Goal: Task Accomplishment & Management: Manage account settings

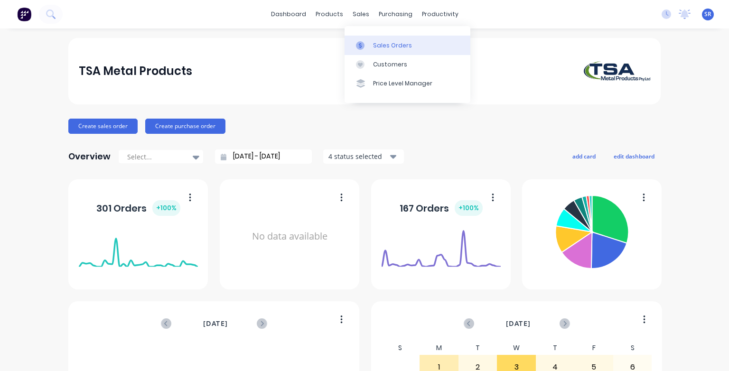
click at [368, 45] on div at bounding box center [363, 45] width 14 height 9
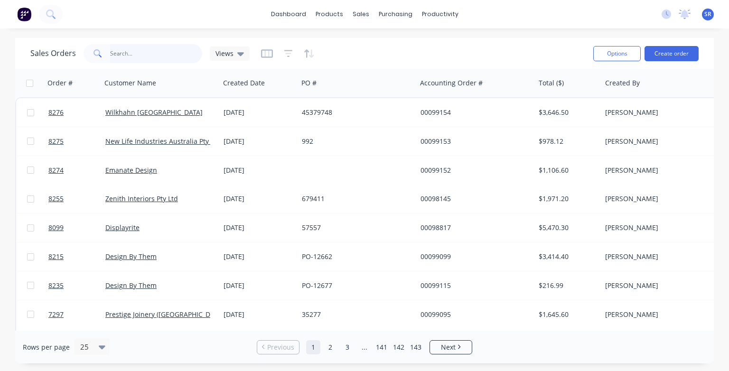
click at [131, 52] on input "text" at bounding box center [156, 53] width 93 height 19
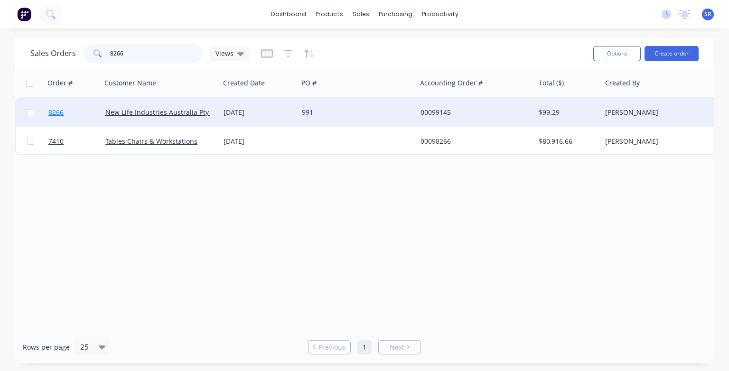
type input "8266"
click at [56, 113] on span "8266" at bounding box center [55, 112] width 15 height 9
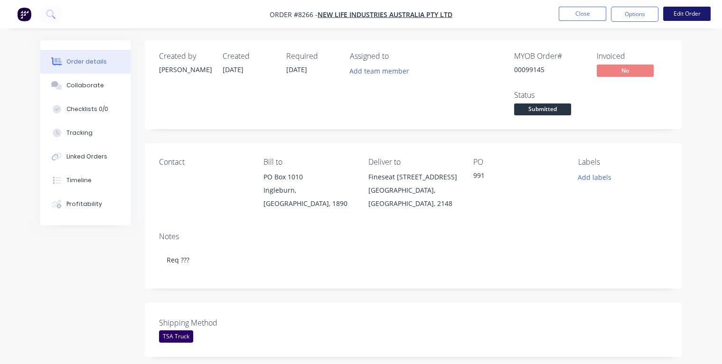
click at [693, 14] on button "Edit Order" at bounding box center [686, 14] width 47 height 14
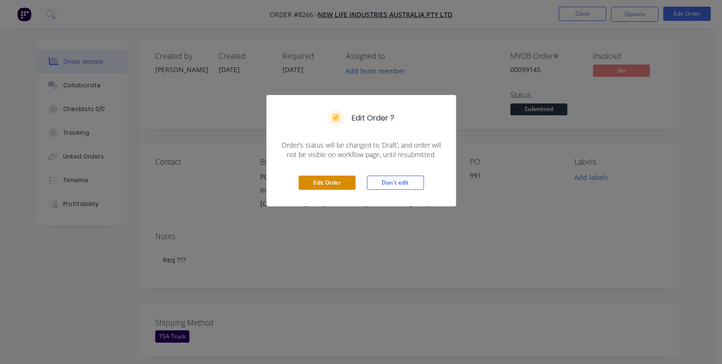
click at [329, 184] on button "Edit Order" at bounding box center [326, 183] width 57 height 14
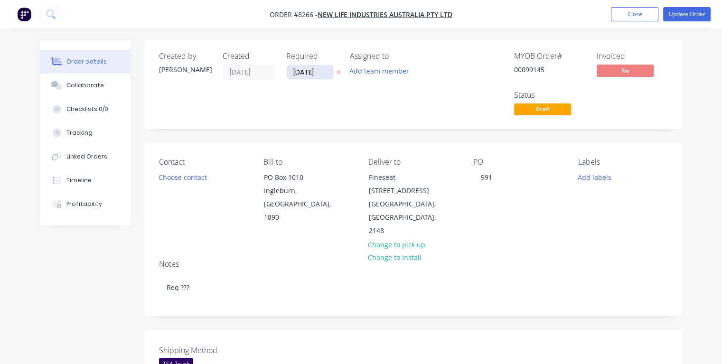
click at [319, 71] on input "[DATE]" at bounding box center [310, 72] width 46 height 14
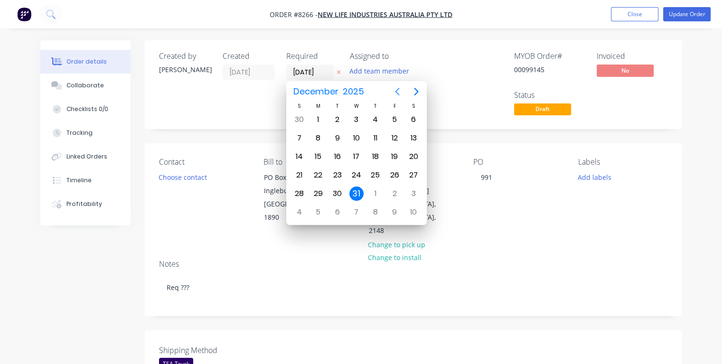
click at [396, 93] on icon "Previous page" at bounding box center [397, 92] width 4 height 8
click at [397, 92] on icon "Previous page" at bounding box center [397, 92] width 4 height 8
click at [359, 120] on div "1" at bounding box center [356, 119] width 14 height 14
type input "[DATE]"
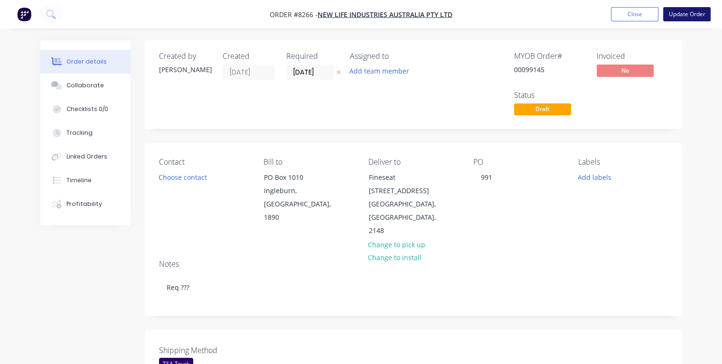
click at [676, 18] on button "Update Order" at bounding box center [686, 14] width 47 height 14
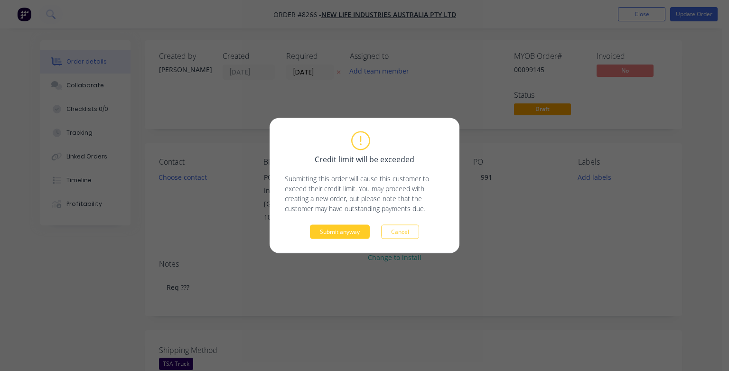
click at [325, 231] on button "Submit anyway" at bounding box center [340, 232] width 60 height 14
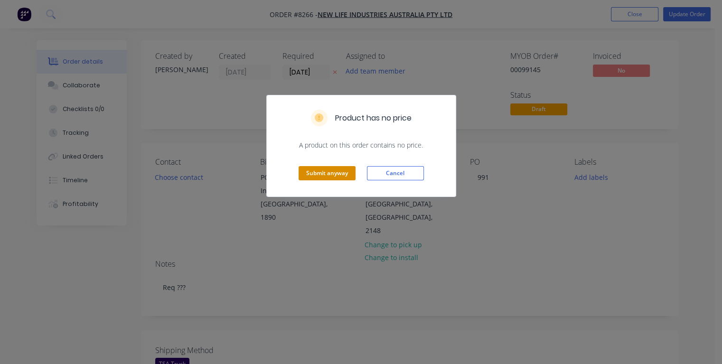
click at [320, 174] on button "Submit anyway" at bounding box center [326, 173] width 57 height 14
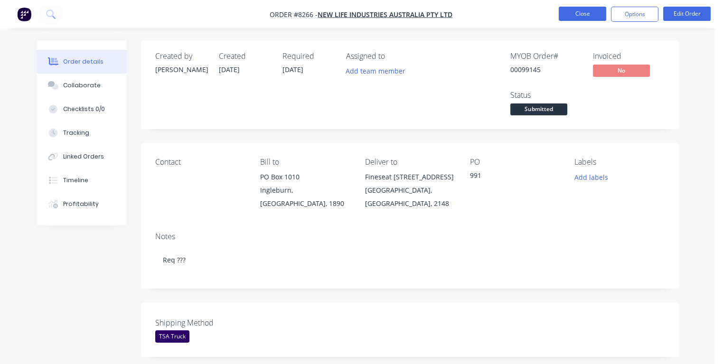
click at [590, 14] on button "Close" at bounding box center [581, 14] width 47 height 14
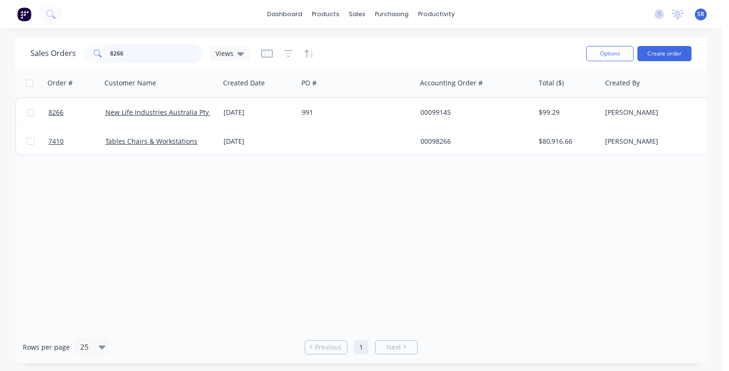
click at [131, 53] on input "8266" at bounding box center [156, 53] width 93 height 19
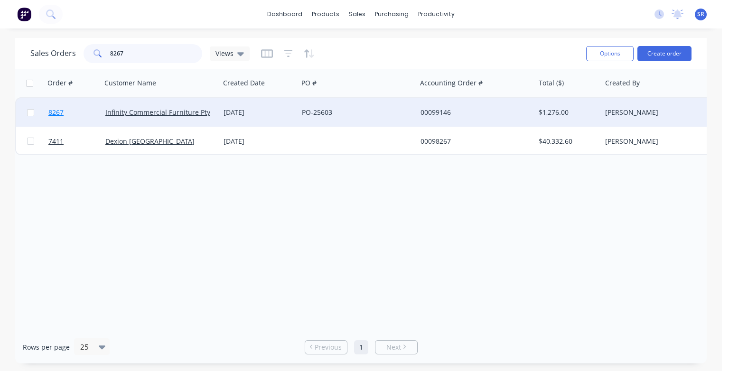
type input "8267"
click at [57, 113] on span "8267" at bounding box center [55, 112] width 15 height 9
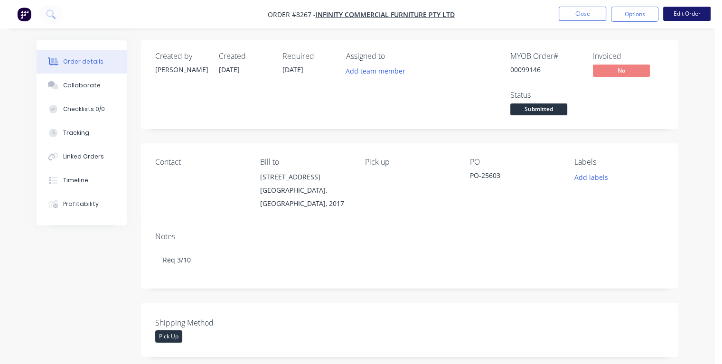
click at [688, 14] on button "Edit Order" at bounding box center [686, 14] width 47 height 14
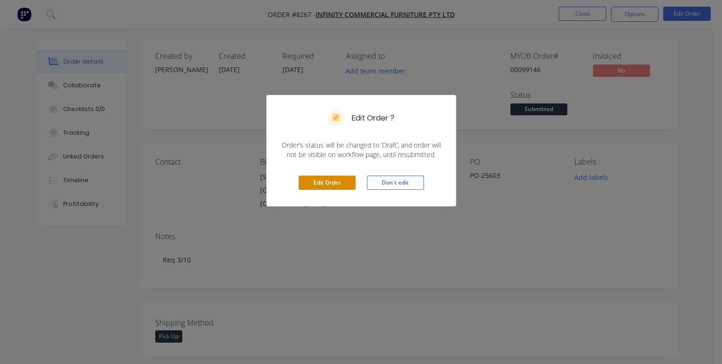
click at [330, 181] on button "Edit Order" at bounding box center [326, 183] width 57 height 14
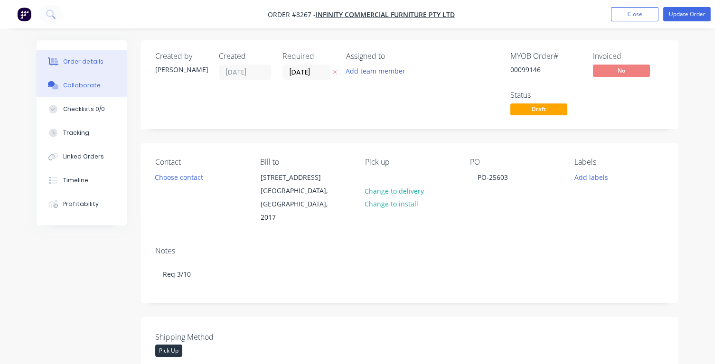
click at [80, 87] on div "Collaborate" at bounding box center [81, 85] width 37 height 9
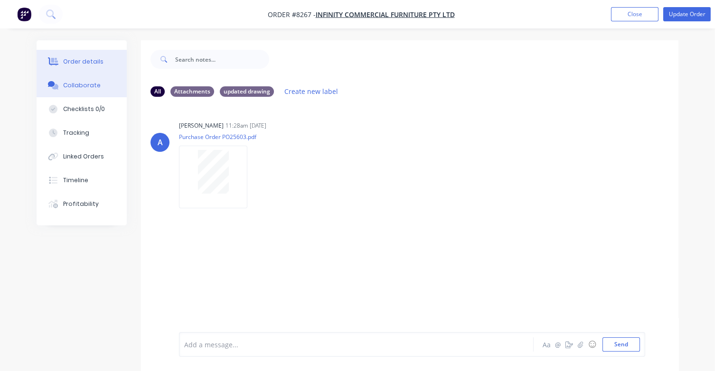
click at [88, 59] on div "Order details" at bounding box center [83, 61] width 40 height 9
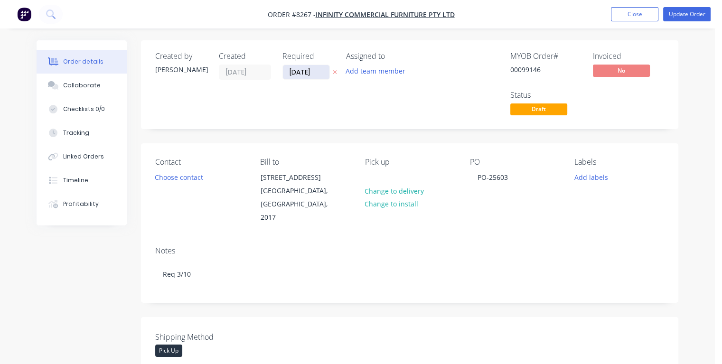
click at [315, 72] on input "[DATE]" at bounding box center [306, 72] width 46 height 14
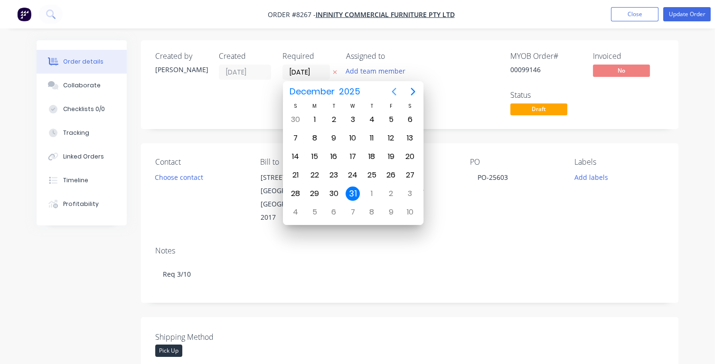
click at [395, 94] on icon "Previous page" at bounding box center [393, 92] width 4 height 8
click at [393, 122] on div "3" at bounding box center [390, 119] width 14 height 14
type input "[DATE]"
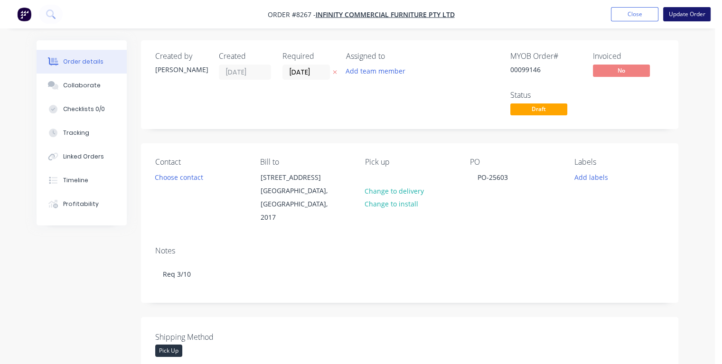
click at [689, 16] on button "Update Order" at bounding box center [686, 14] width 47 height 14
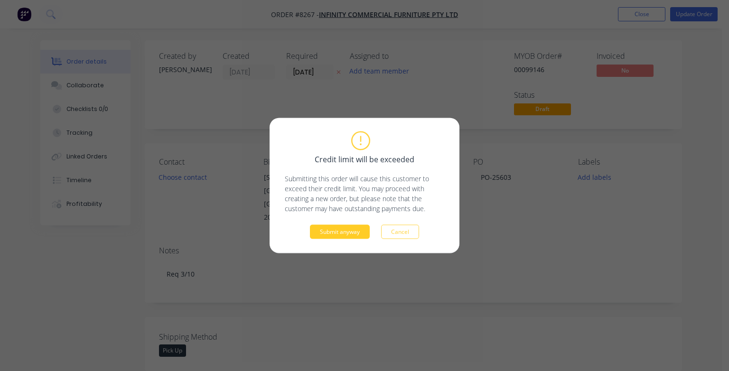
click at [344, 227] on button "Submit anyway" at bounding box center [340, 232] width 60 height 14
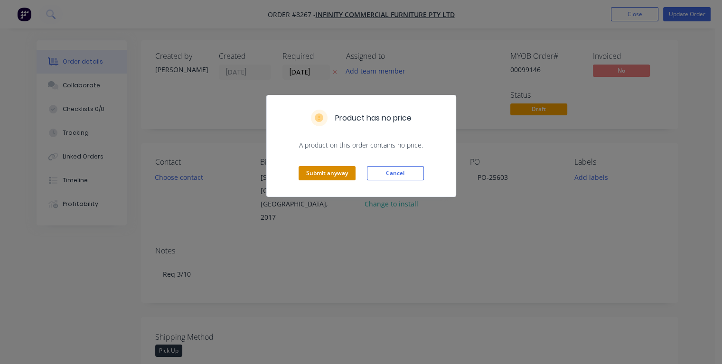
click at [334, 174] on button "Submit anyway" at bounding box center [326, 173] width 57 height 14
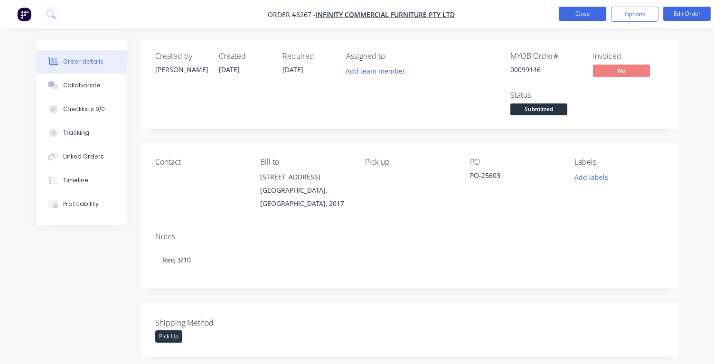
click at [571, 12] on button "Close" at bounding box center [581, 14] width 47 height 14
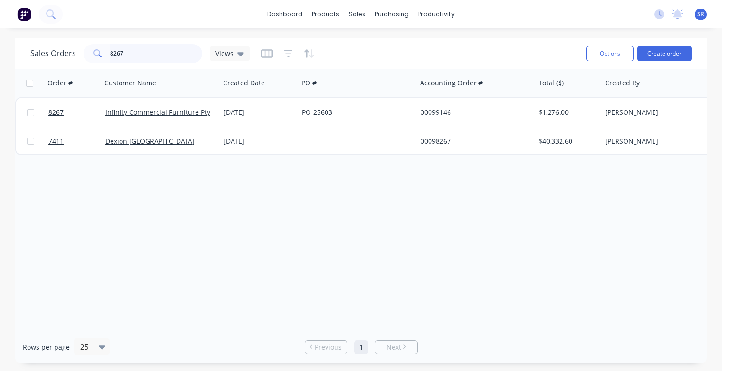
click at [139, 51] on input "8267" at bounding box center [156, 53] width 93 height 19
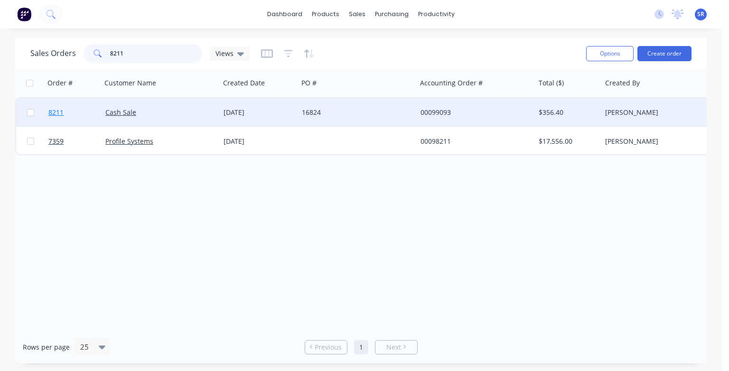
type input "8211"
click at [52, 113] on span "8211" at bounding box center [55, 112] width 15 height 9
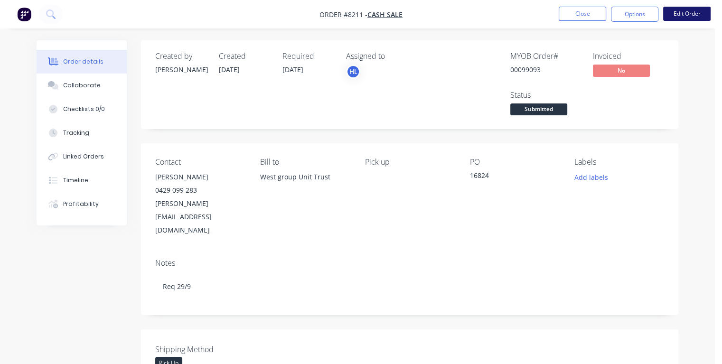
click at [689, 11] on button "Edit Order" at bounding box center [686, 14] width 47 height 14
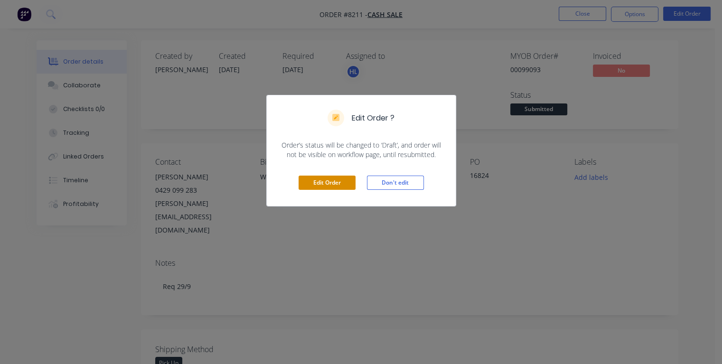
click at [319, 184] on button "Edit Order" at bounding box center [326, 183] width 57 height 14
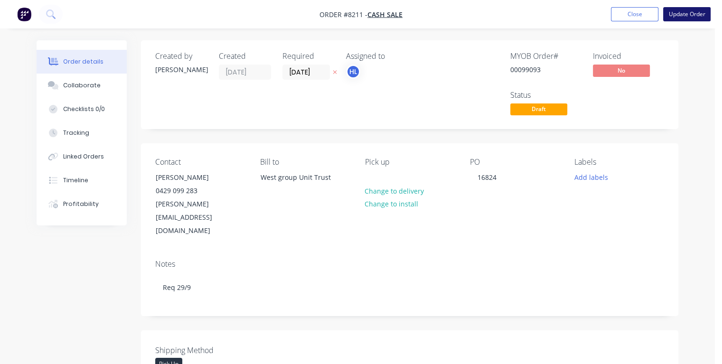
click at [680, 18] on button "Update Order" at bounding box center [686, 14] width 47 height 14
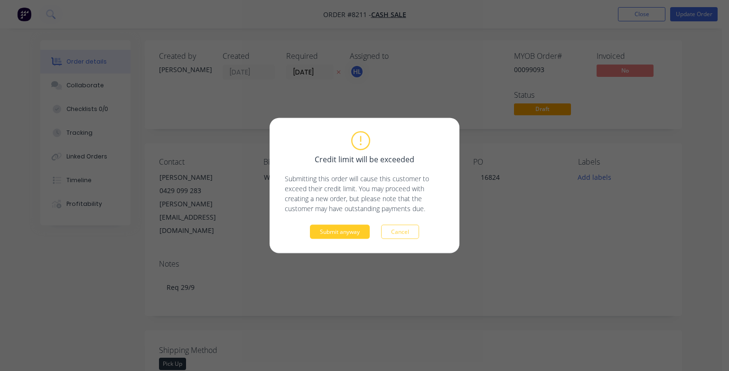
click at [335, 232] on button "Submit anyway" at bounding box center [340, 232] width 60 height 14
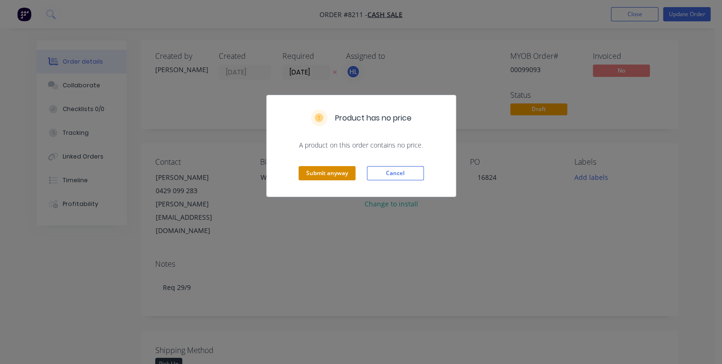
click at [329, 170] on button "Submit anyway" at bounding box center [326, 173] width 57 height 14
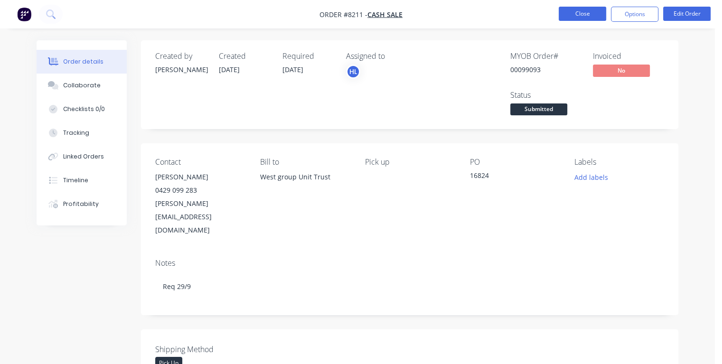
click at [573, 18] on button "Close" at bounding box center [581, 14] width 47 height 14
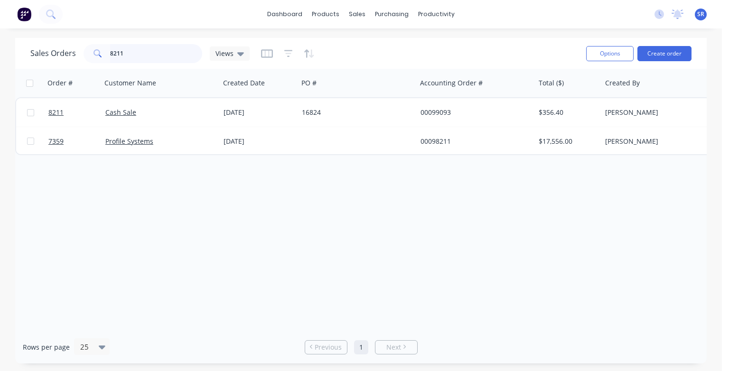
click at [138, 49] on input "8211" at bounding box center [156, 53] width 93 height 19
type input "8"
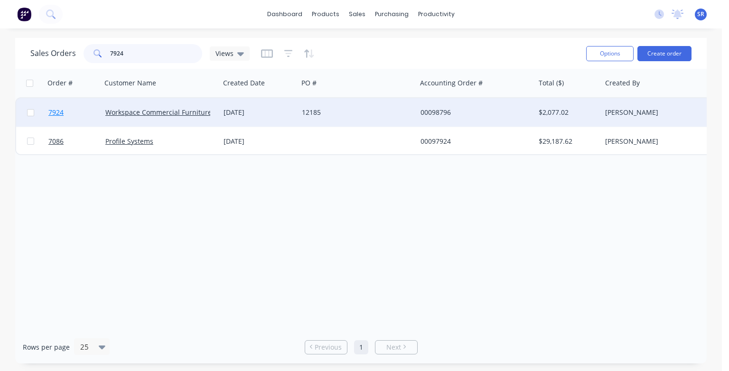
type input "7924"
click at [52, 114] on span "7924" at bounding box center [55, 112] width 15 height 9
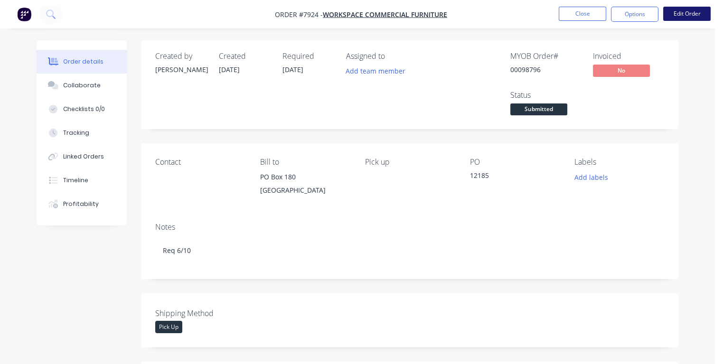
click at [687, 16] on button "Edit Order" at bounding box center [686, 14] width 47 height 14
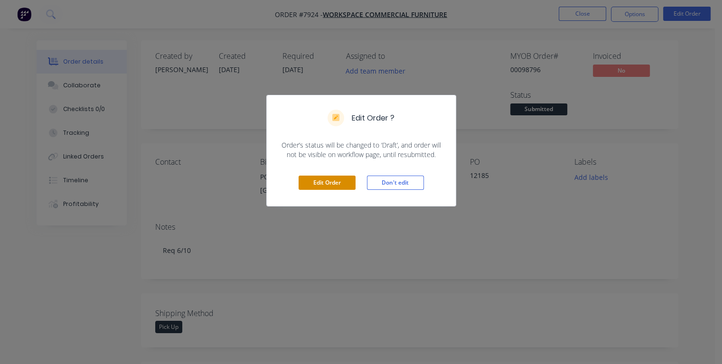
click at [328, 182] on button "Edit Order" at bounding box center [326, 183] width 57 height 14
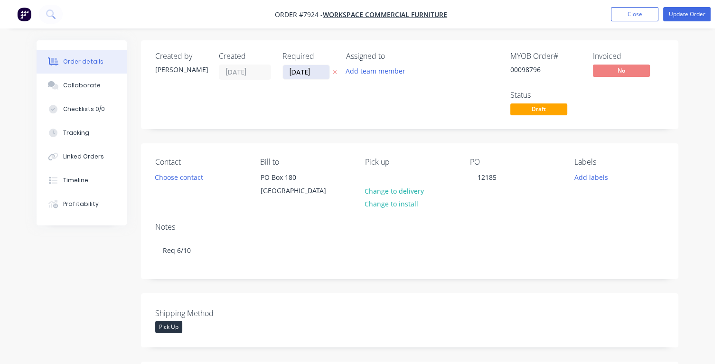
click at [315, 71] on input "[DATE]" at bounding box center [306, 72] width 46 height 14
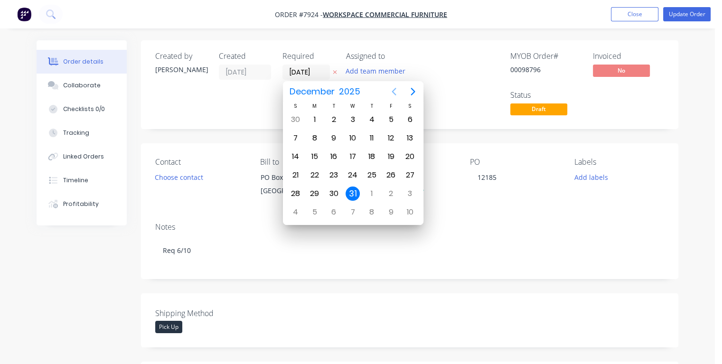
click at [395, 92] on icon "Previous page" at bounding box center [393, 91] width 11 height 11
click at [394, 92] on icon "Previous page" at bounding box center [393, 91] width 11 height 11
click at [387, 119] on div "3" at bounding box center [390, 119] width 14 height 14
type input "[DATE]"
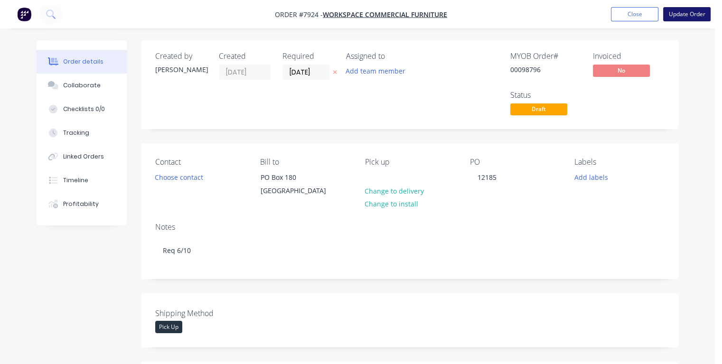
click at [681, 16] on button "Update Order" at bounding box center [686, 14] width 47 height 14
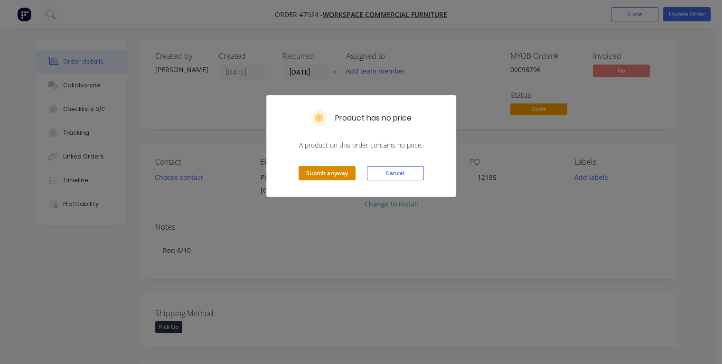
click at [328, 174] on button "Submit anyway" at bounding box center [326, 173] width 57 height 14
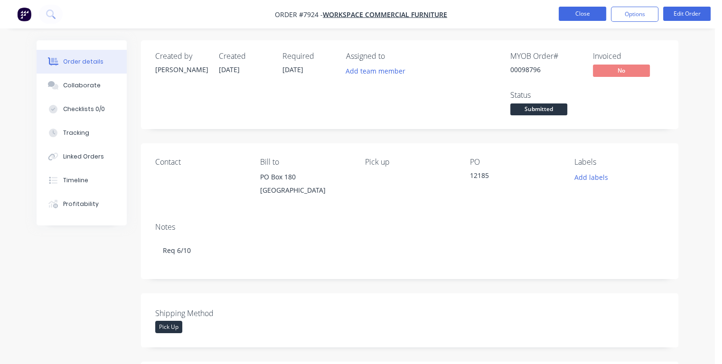
click at [569, 9] on button "Close" at bounding box center [581, 14] width 47 height 14
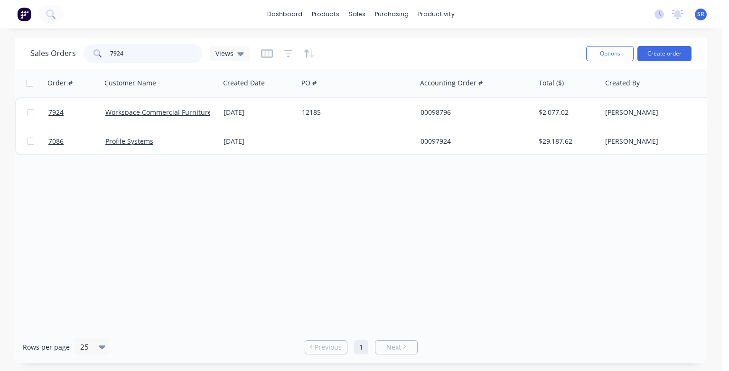
click at [169, 53] on input "7924" at bounding box center [156, 53] width 93 height 19
type input "7"
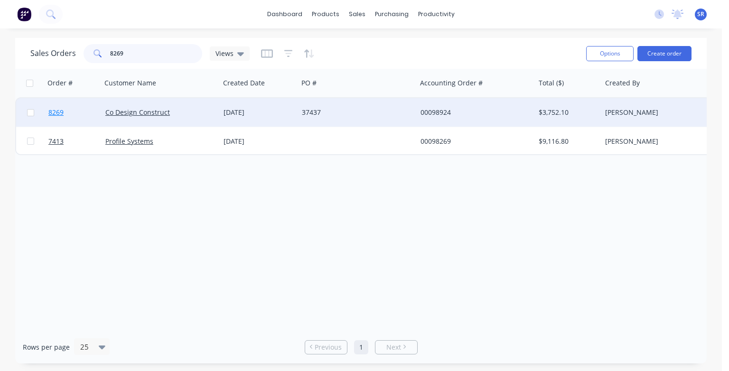
type input "8269"
click at [57, 111] on span "8269" at bounding box center [55, 112] width 15 height 9
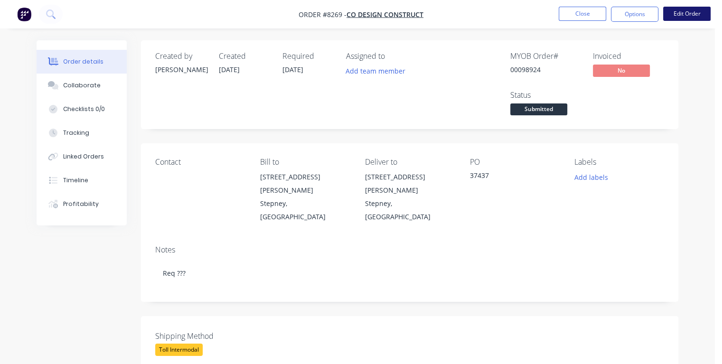
click at [682, 15] on button "Edit Order" at bounding box center [686, 14] width 47 height 14
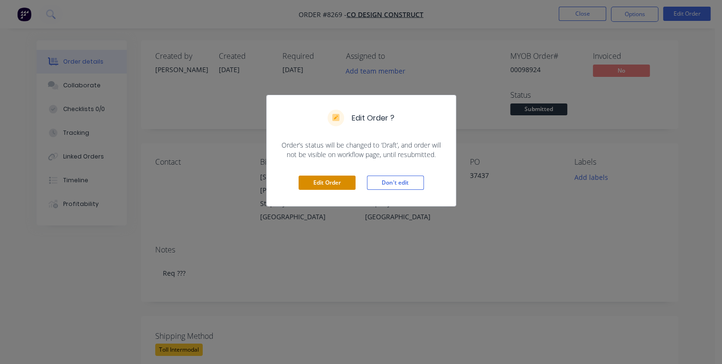
click at [333, 182] on button "Edit Order" at bounding box center [326, 183] width 57 height 14
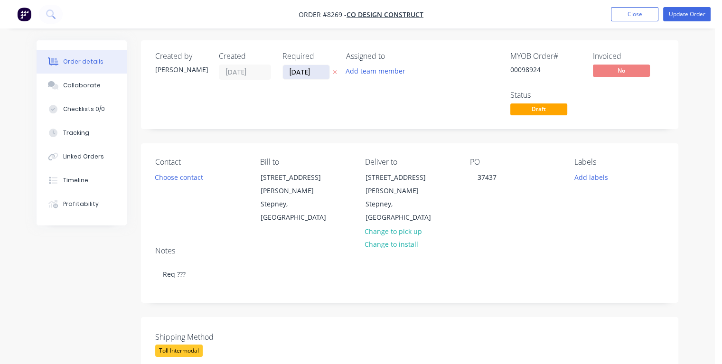
click at [317, 71] on input "[DATE]" at bounding box center [306, 72] width 46 height 14
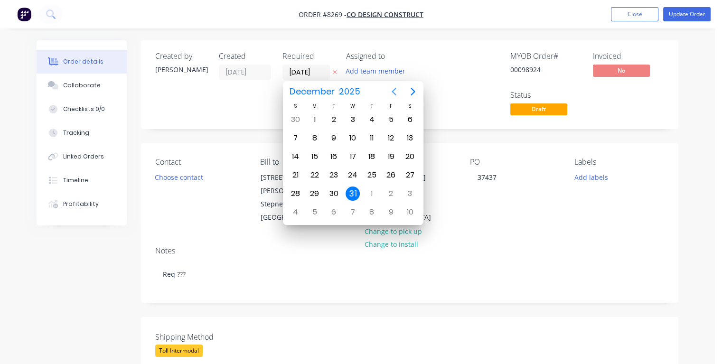
click at [393, 90] on icon "Previous page" at bounding box center [393, 92] width 4 height 8
click at [374, 140] on div "9" at bounding box center [371, 138] width 14 height 14
type input "[DATE]"
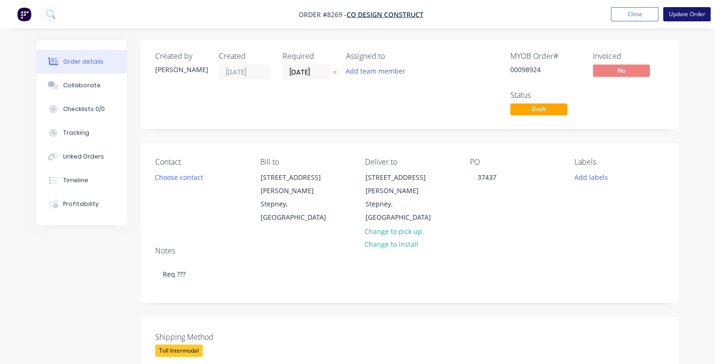
click at [680, 15] on button "Update Order" at bounding box center [686, 14] width 47 height 14
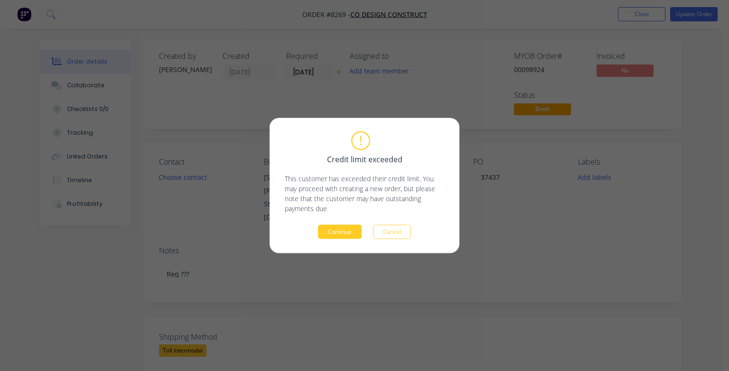
click at [337, 232] on button "Continue" at bounding box center [340, 232] width 44 height 14
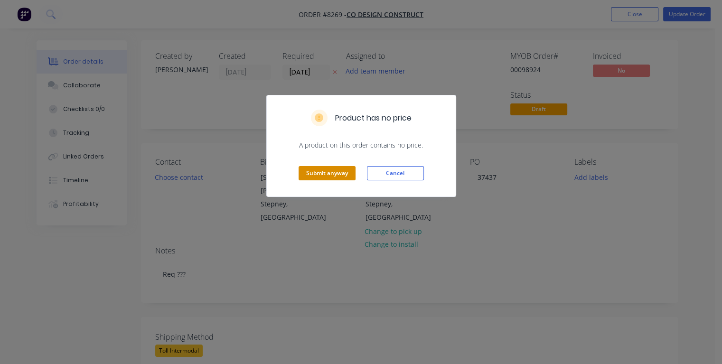
click at [328, 172] on button "Submit anyway" at bounding box center [326, 173] width 57 height 14
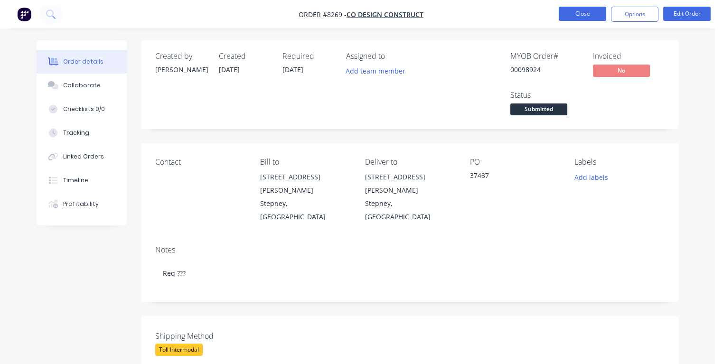
click at [578, 12] on button "Close" at bounding box center [581, 14] width 47 height 14
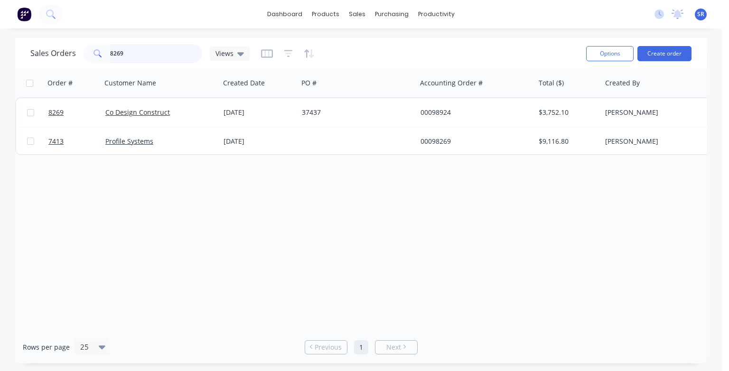
click at [137, 52] on input "8269" at bounding box center [156, 53] width 93 height 19
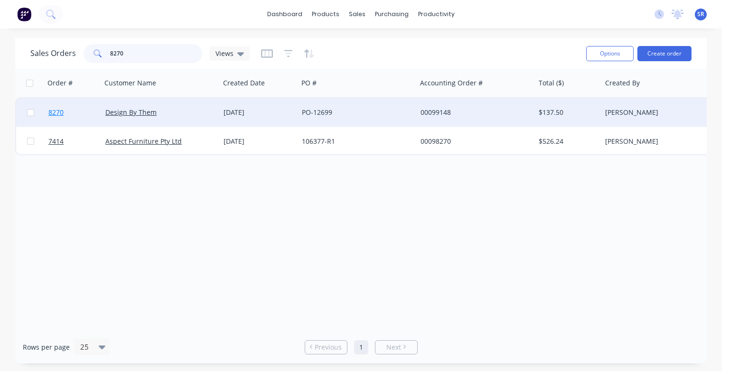
type input "8270"
click at [61, 113] on span "8270" at bounding box center [55, 112] width 15 height 9
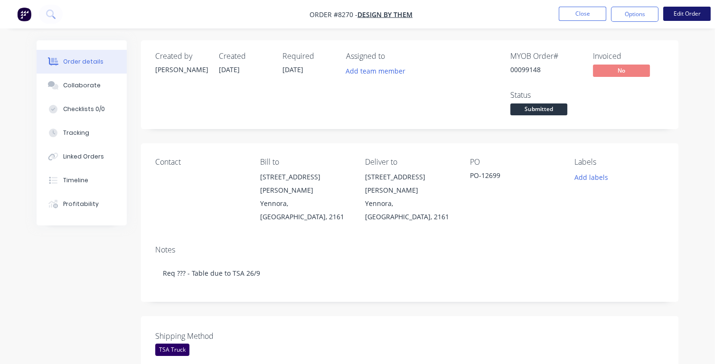
click at [681, 14] on button "Edit Order" at bounding box center [686, 14] width 47 height 14
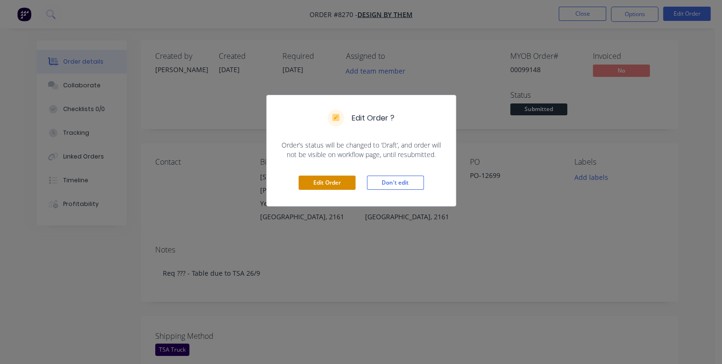
click at [342, 183] on button "Edit Order" at bounding box center [326, 183] width 57 height 14
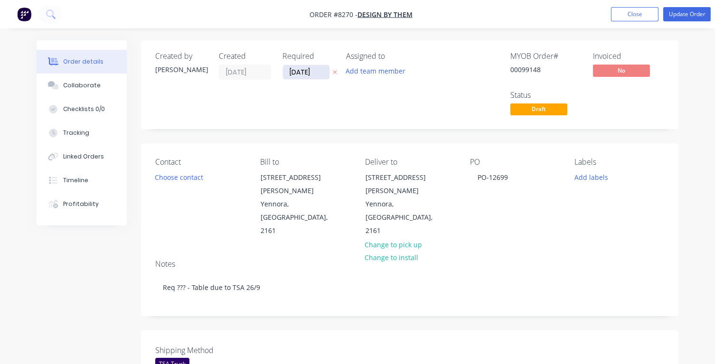
click at [316, 75] on input "[DATE]" at bounding box center [306, 72] width 46 height 14
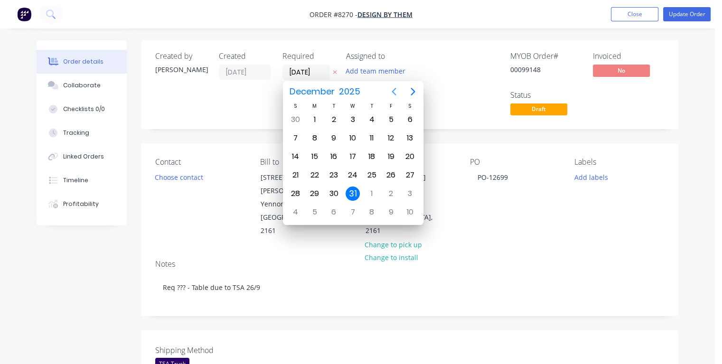
click at [392, 90] on icon "Previous page" at bounding box center [393, 91] width 11 height 11
click at [392, 90] on icon "Previous page" at bounding box center [393, 92] width 4 height 8
click at [333, 119] on div "30" at bounding box center [333, 119] width 14 height 14
type input "[DATE]"
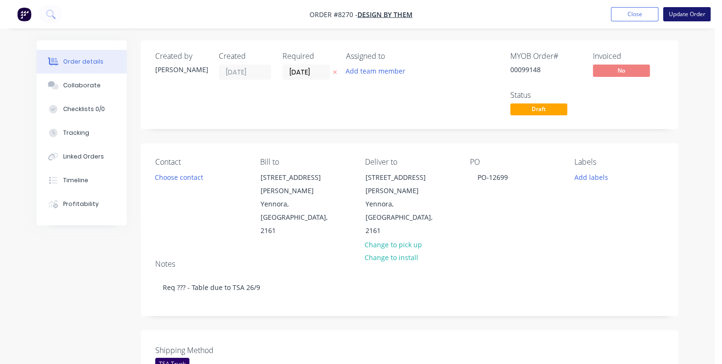
click at [682, 16] on button "Update Order" at bounding box center [686, 14] width 47 height 14
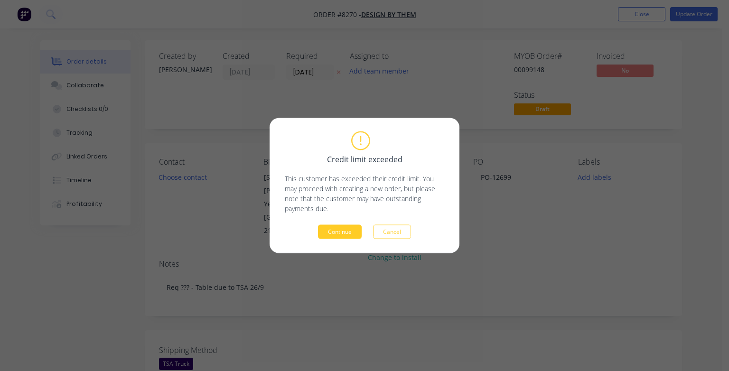
click at [342, 235] on button "Continue" at bounding box center [340, 232] width 44 height 14
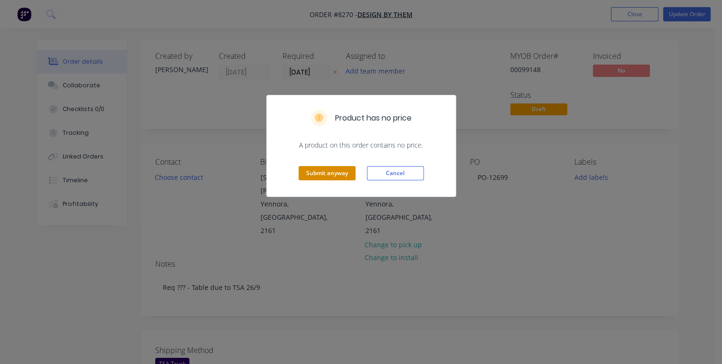
click at [330, 172] on button "Submit anyway" at bounding box center [326, 173] width 57 height 14
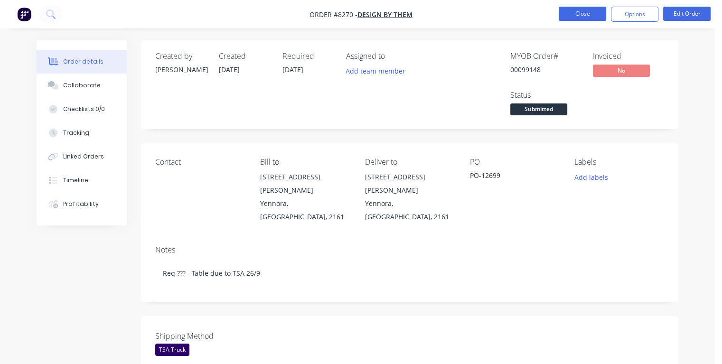
click at [591, 12] on button "Close" at bounding box center [581, 14] width 47 height 14
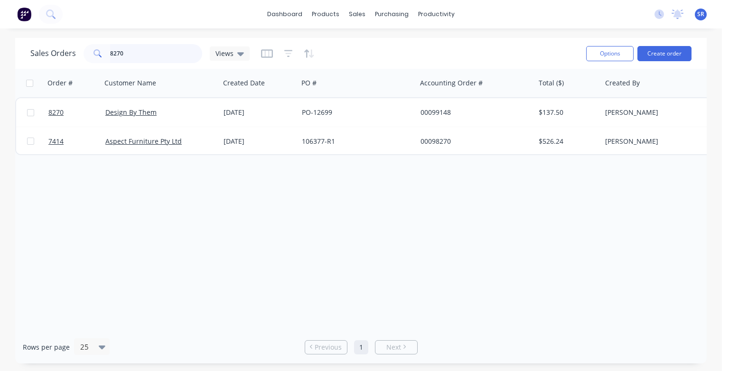
click at [164, 58] on input "8270" at bounding box center [156, 53] width 93 height 19
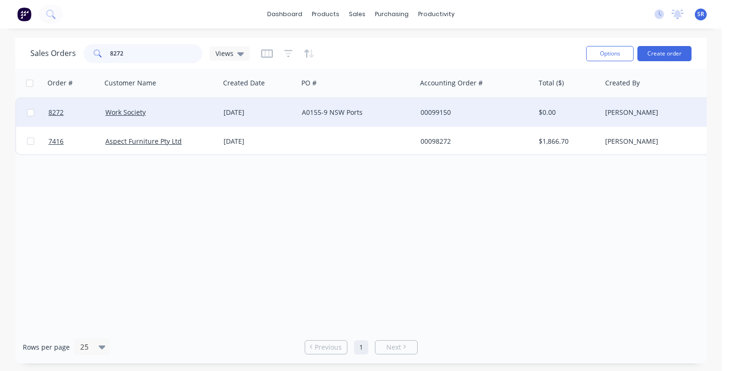
type input "8272"
click at [48, 111] on div "8272" at bounding box center [73, 112] width 57 height 28
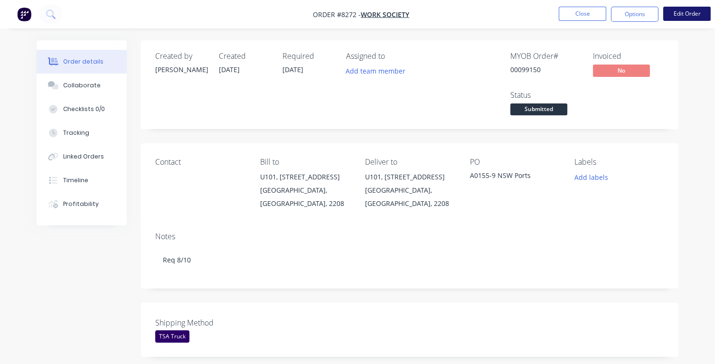
click at [684, 15] on button "Edit Order" at bounding box center [686, 14] width 47 height 14
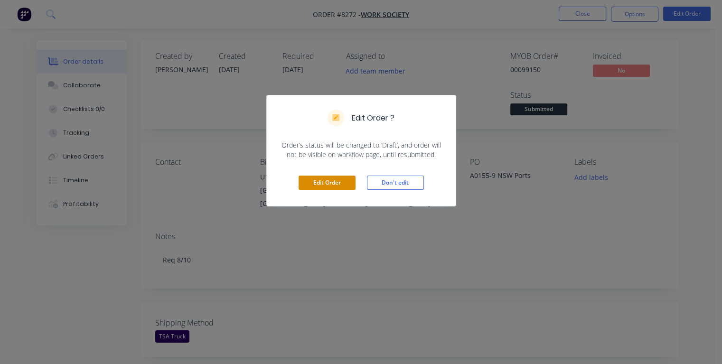
click at [326, 185] on button "Edit Order" at bounding box center [326, 183] width 57 height 14
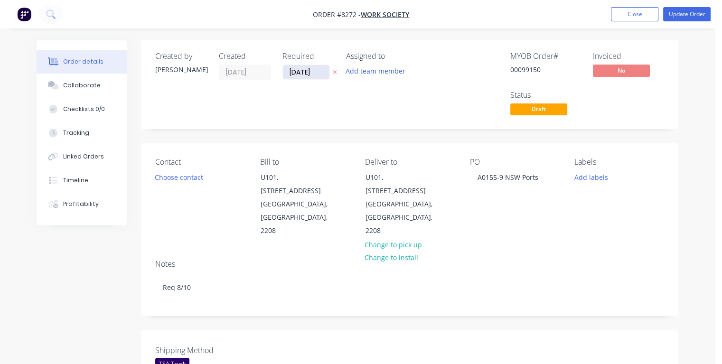
click at [316, 69] on input "[DATE]" at bounding box center [306, 72] width 46 height 14
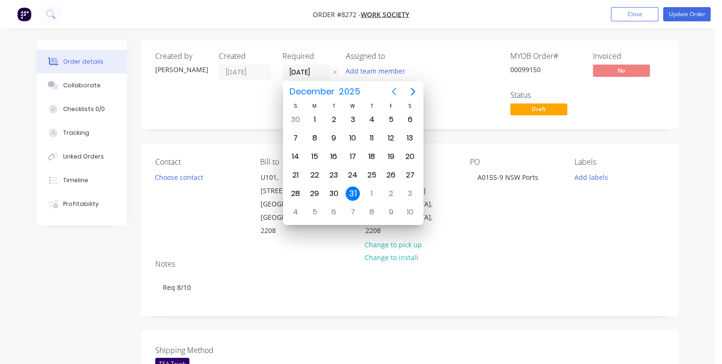
click at [393, 91] on icon "Previous page" at bounding box center [393, 92] width 4 height 8
click at [331, 139] on div "7" at bounding box center [333, 138] width 14 height 14
type input "[DATE]"
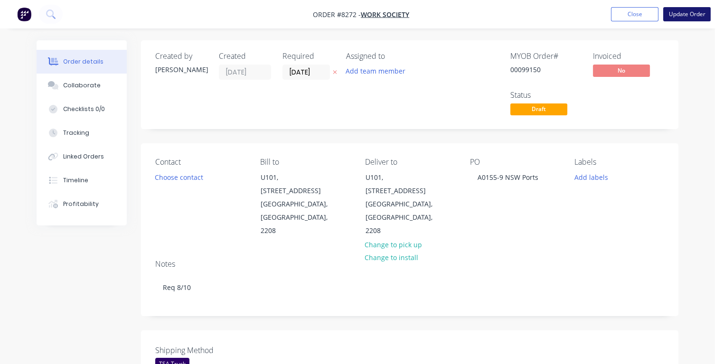
click at [675, 14] on button "Update Order" at bounding box center [686, 14] width 47 height 14
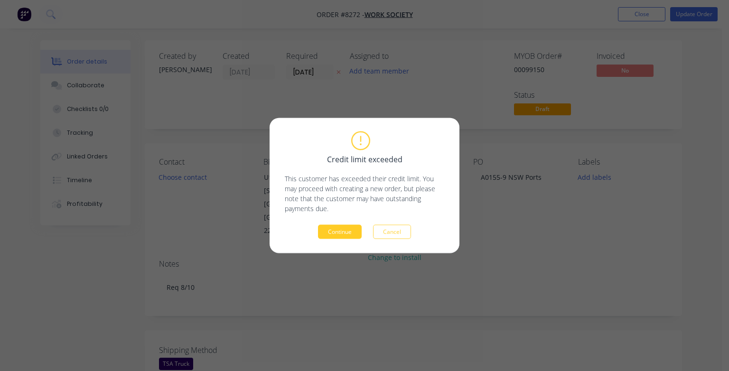
click at [326, 232] on button "Continue" at bounding box center [340, 232] width 44 height 14
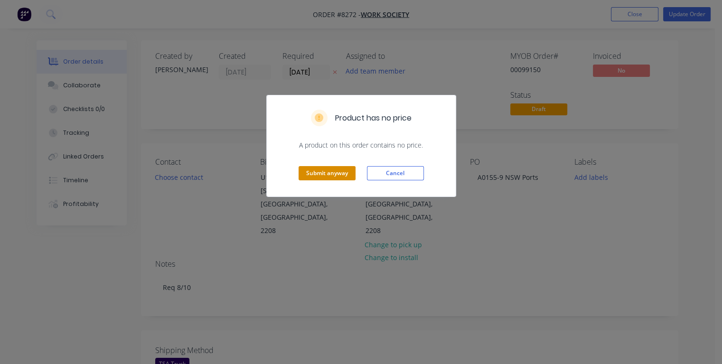
click at [319, 170] on button "Submit anyway" at bounding box center [326, 173] width 57 height 14
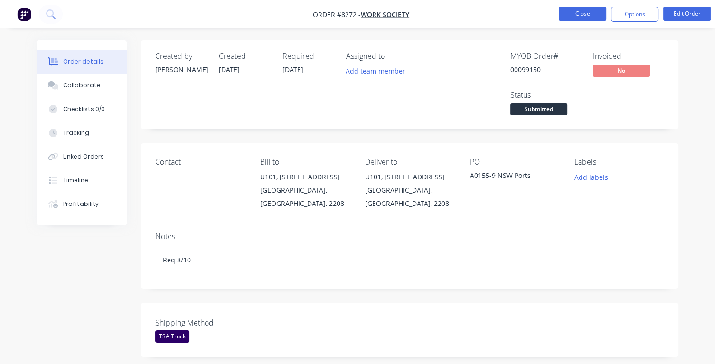
click at [577, 17] on button "Close" at bounding box center [581, 14] width 47 height 14
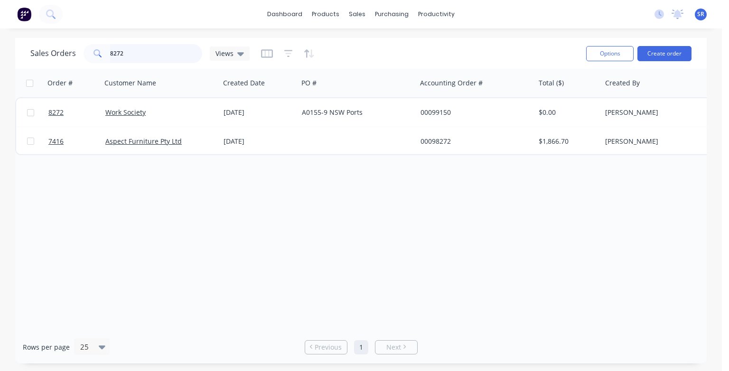
click at [141, 55] on input "8272" at bounding box center [156, 53] width 93 height 19
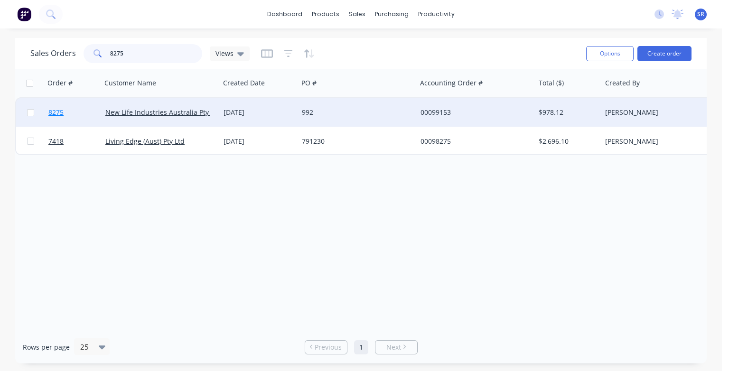
type input "8275"
click at [55, 112] on span "8275" at bounding box center [55, 112] width 15 height 9
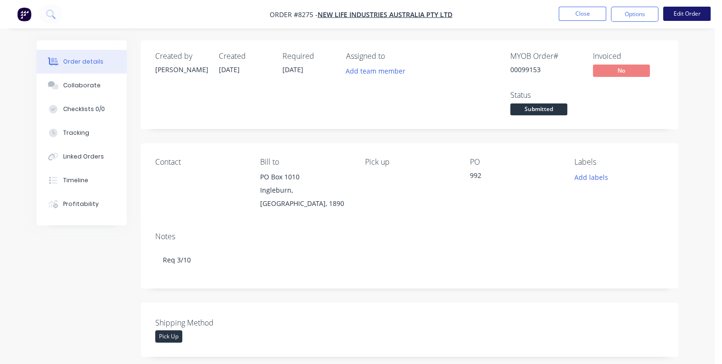
click at [688, 14] on button "Edit Order" at bounding box center [686, 14] width 47 height 14
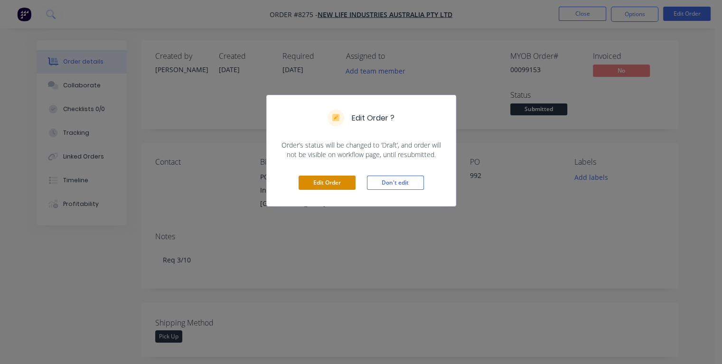
click at [335, 181] on button "Edit Order" at bounding box center [326, 183] width 57 height 14
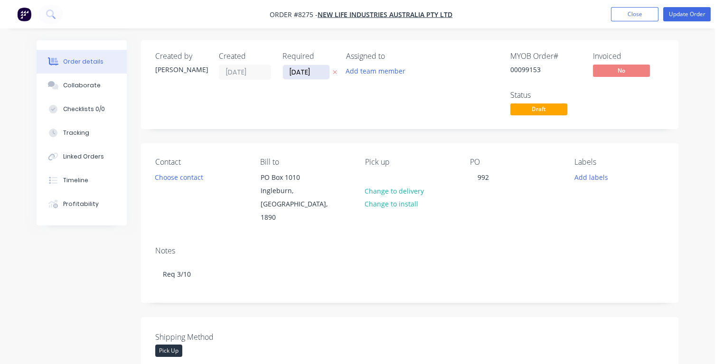
click at [317, 72] on input "[DATE]" at bounding box center [306, 72] width 46 height 14
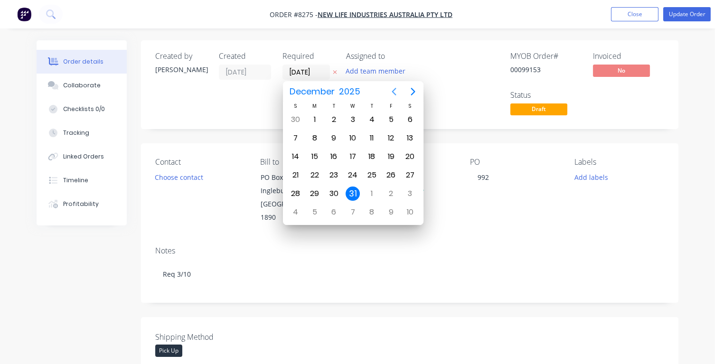
click at [393, 92] on icon "Previous page" at bounding box center [393, 91] width 11 height 11
click at [372, 117] on div "2" at bounding box center [371, 119] width 14 height 14
type input "[DATE]"
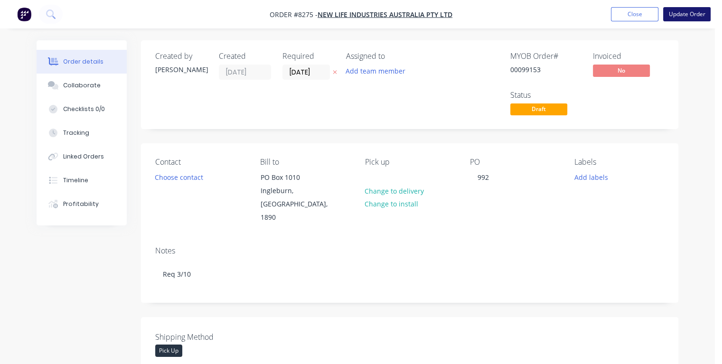
click at [681, 14] on button "Update Order" at bounding box center [686, 14] width 47 height 14
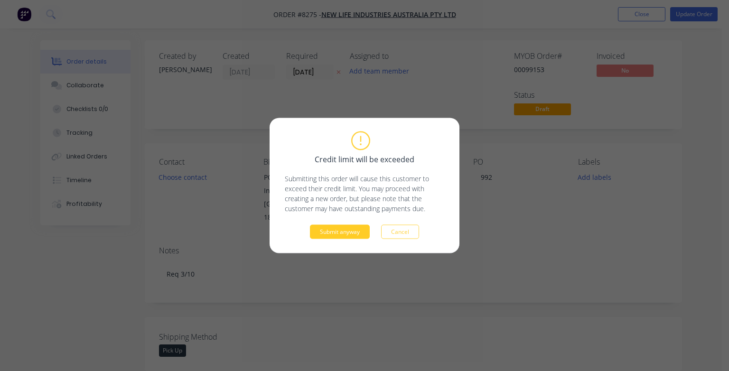
click at [332, 233] on button "Submit anyway" at bounding box center [340, 232] width 60 height 14
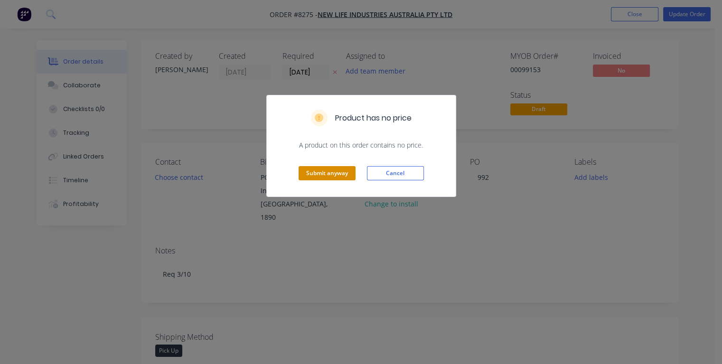
click at [319, 176] on button "Submit anyway" at bounding box center [326, 173] width 57 height 14
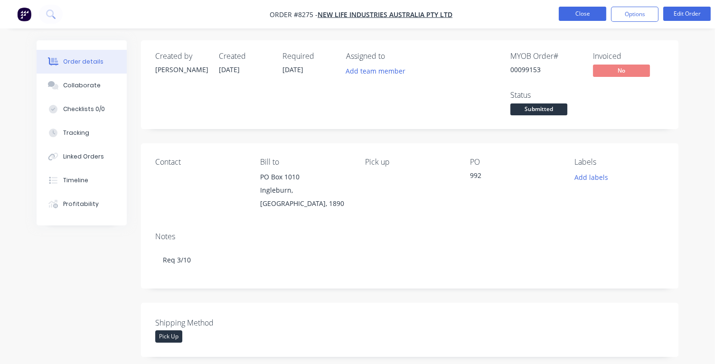
click at [575, 15] on button "Close" at bounding box center [581, 14] width 47 height 14
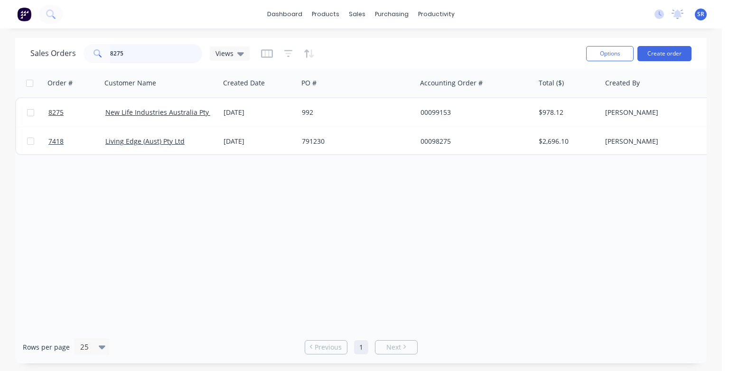
drag, startPoint x: 131, startPoint y: 54, endPoint x: 140, endPoint y: 57, distance: 9.5
click at [131, 54] on input "8275" at bounding box center [156, 53] width 93 height 19
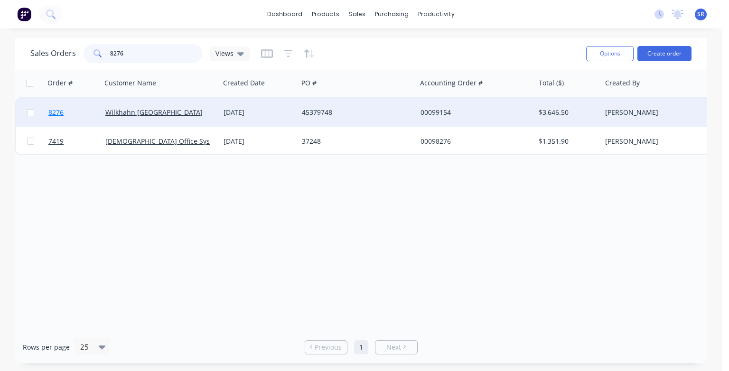
type input "8276"
click at [59, 115] on span "8276" at bounding box center [55, 112] width 15 height 9
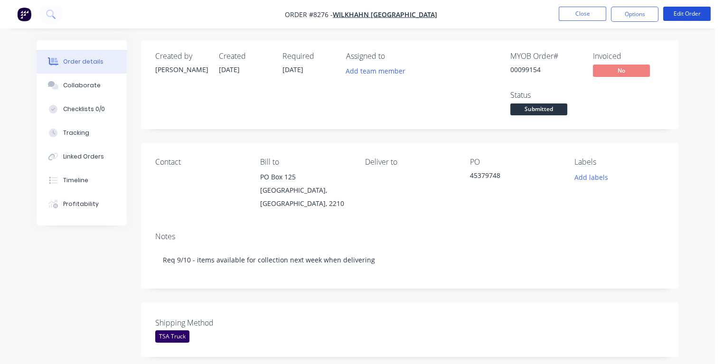
click at [683, 16] on button "Edit Order" at bounding box center [686, 14] width 47 height 14
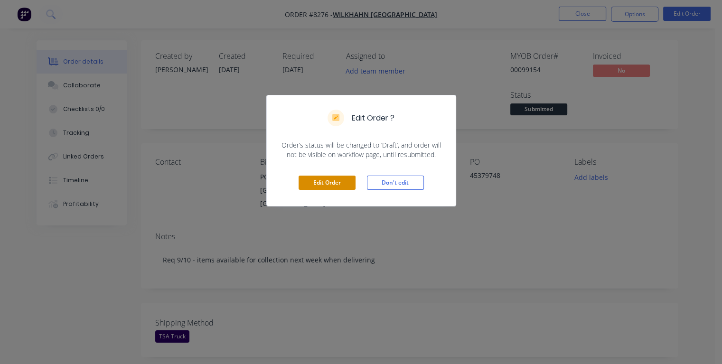
click at [332, 183] on button "Edit Order" at bounding box center [326, 183] width 57 height 14
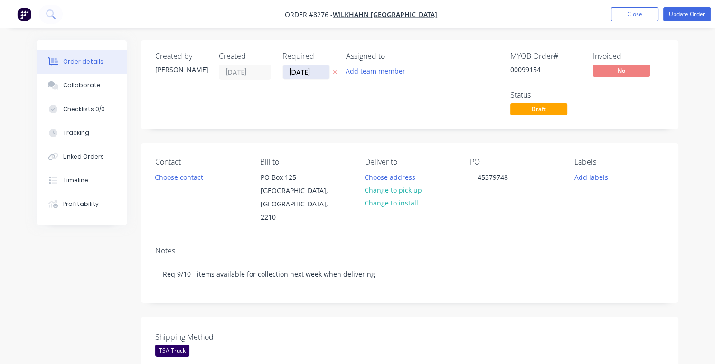
click at [319, 75] on input "[DATE]" at bounding box center [306, 72] width 46 height 14
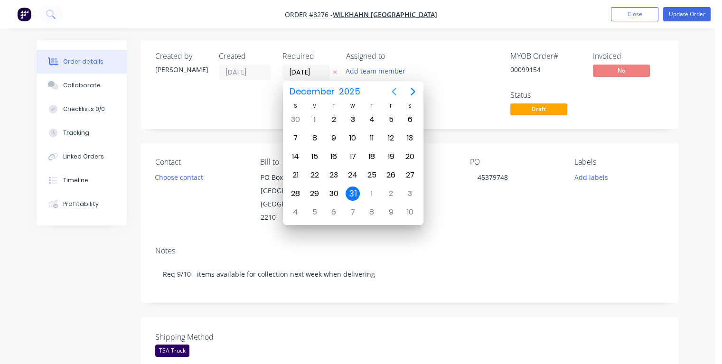
click at [394, 92] on icon "Previous page" at bounding box center [393, 91] width 11 height 11
click at [372, 137] on div "9" at bounding box center [371, 138] width 14 height 14
type input "[DATE]"
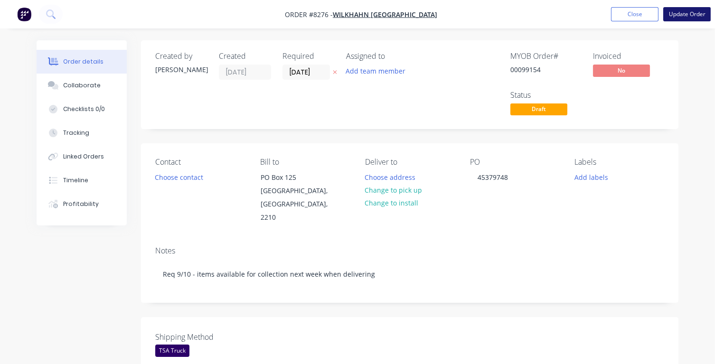
click at [686, 16] on button "Update Order" at bounding box center [686, 14] width 47 height 14
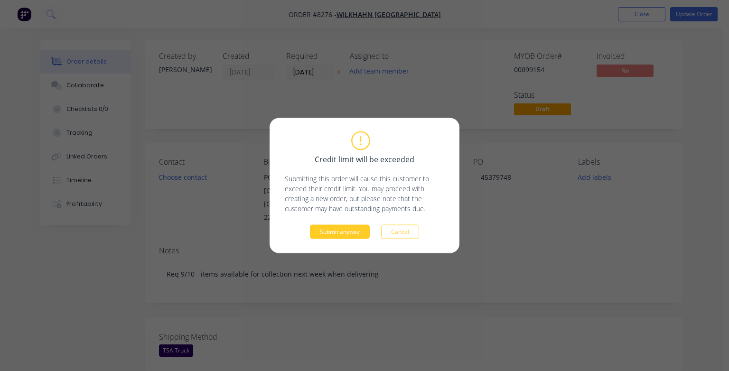
click at [352, 233] on button "Submit anyway" at bounding box center [340, 232] width 60 height 14
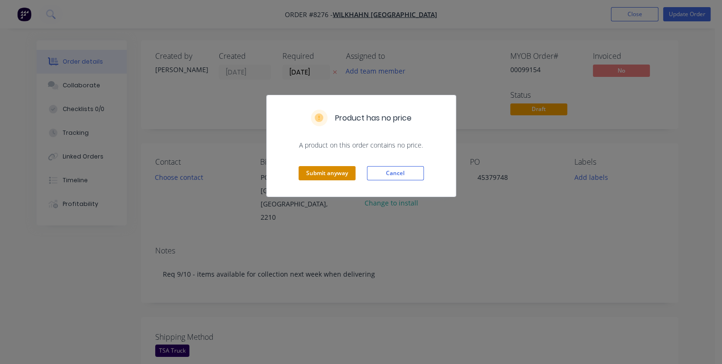
click at [325, 166] on button "Submit anyway" at bounding box center [326, 173] width 57 height 14
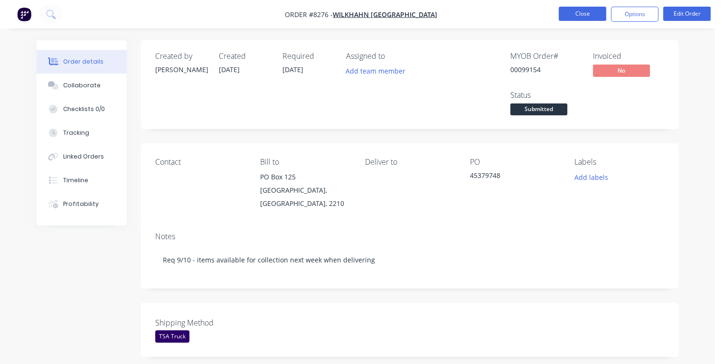
click at [572, 16] on button "Close" at bounding box center [581, 14] width 47 height 14
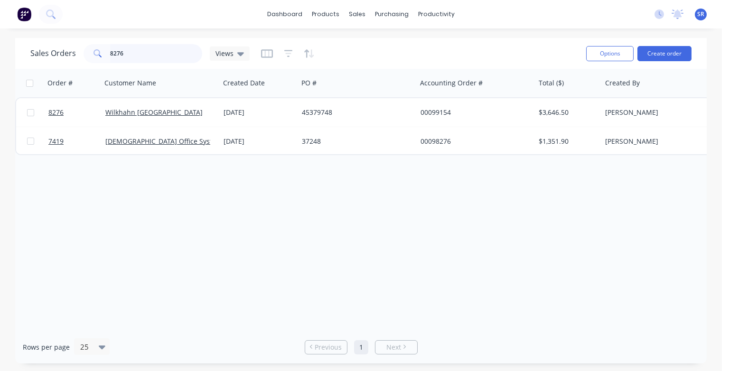
click at [161, 49] on input "8276" at bounding box center [156, 53] width 93 height 19
type input "8"
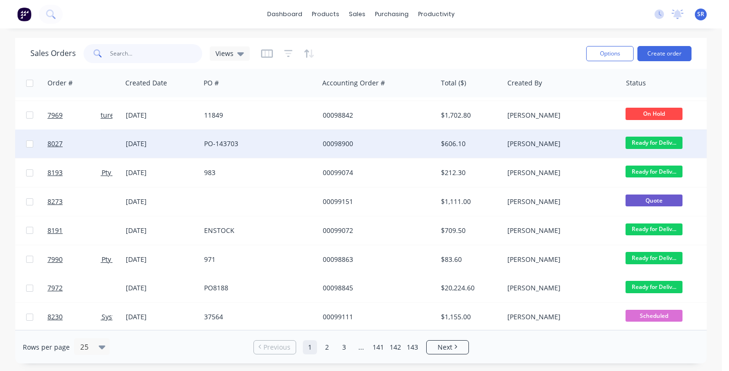
scroll to position [492, 98]
